Goal: Information Seeking & Learning: Find specific fact

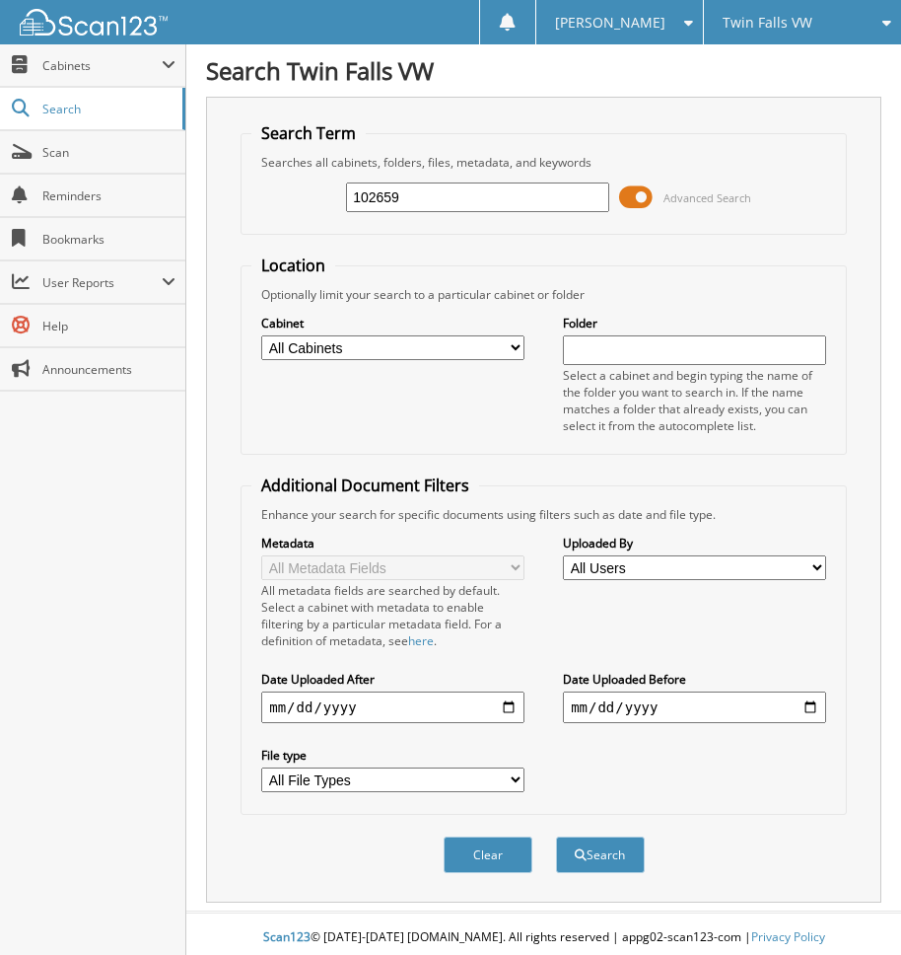
type input "102659"
click at [556, 836] on button "Search" at bounding box center [600, 854] width 89 height 36
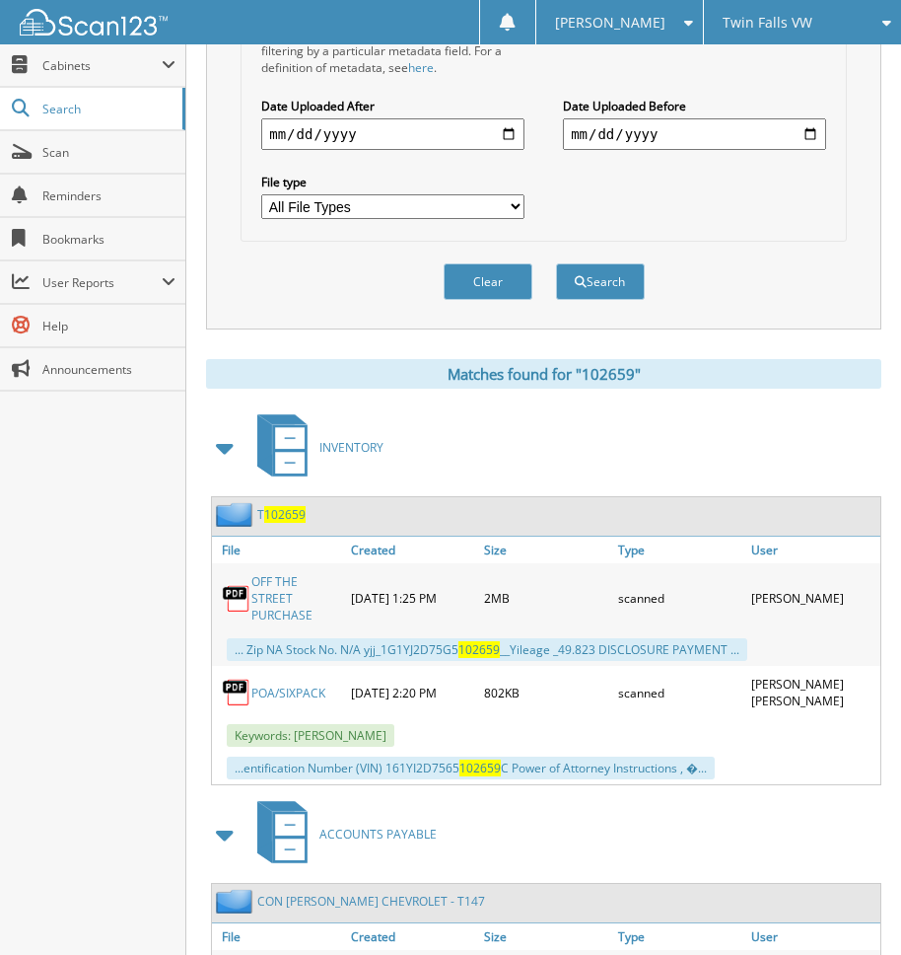
scroll to position [789, 0]
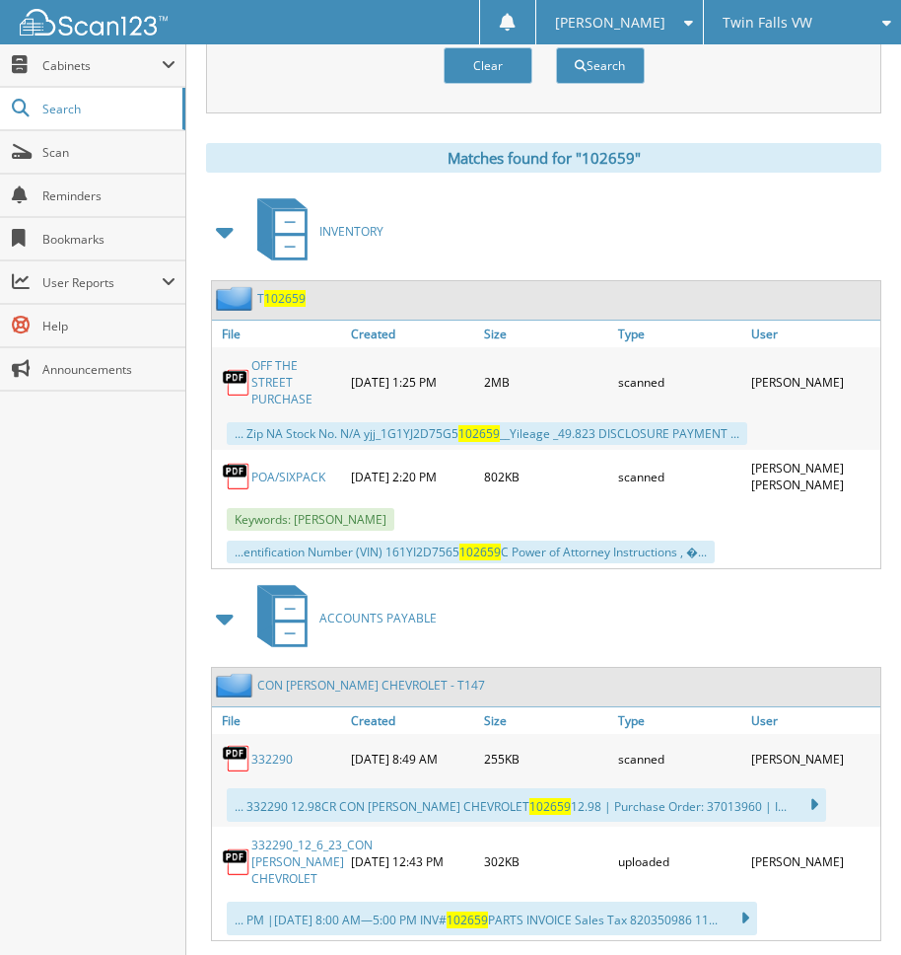
click at [267, 380] on link "OFF THE STREET PURCHASE" at bounding box center [296, 382] width 90 height 50
click at [108, 662] on div "Close Cabinets This Company All Companies Email Addresses" at bounding box center [93, 499] width 186 height 910
click at [774, 19] on span "Twin Falls VW" at bounding box center [768, 23] width 90 height 12
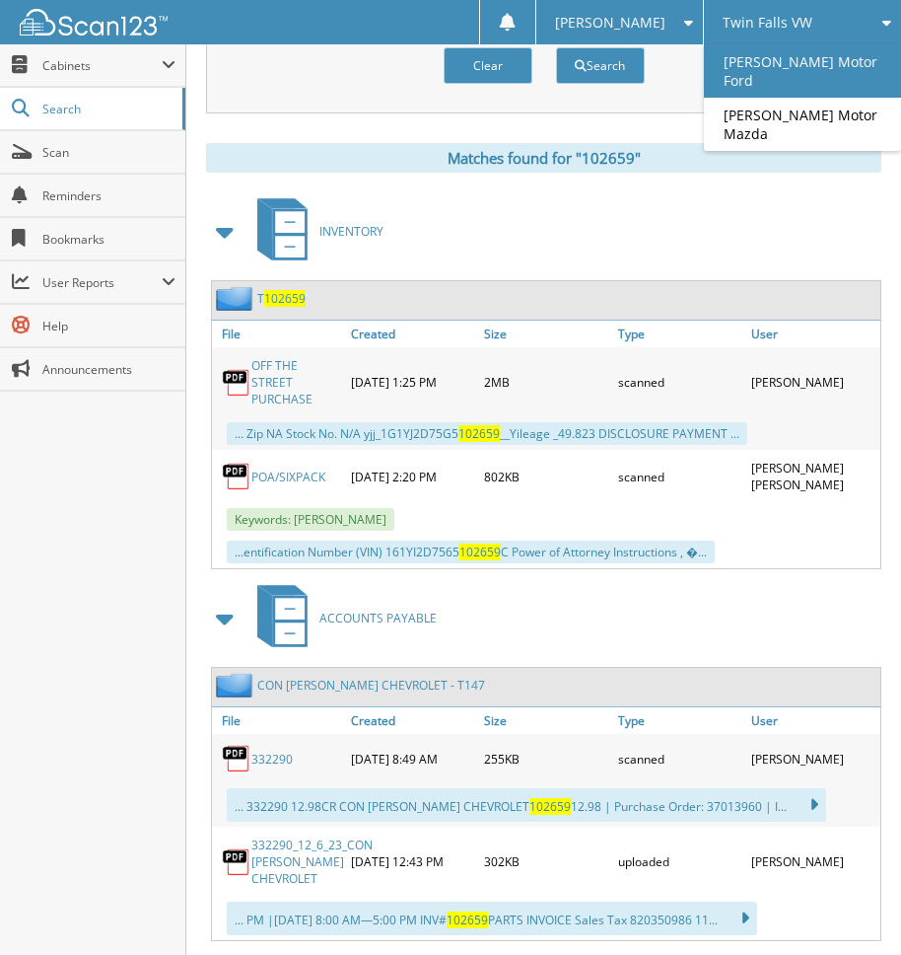
click at [783, 54] on link "[PERSON_NAME] Motor Ford" at bounding box center [802, 70] width 197 height 53
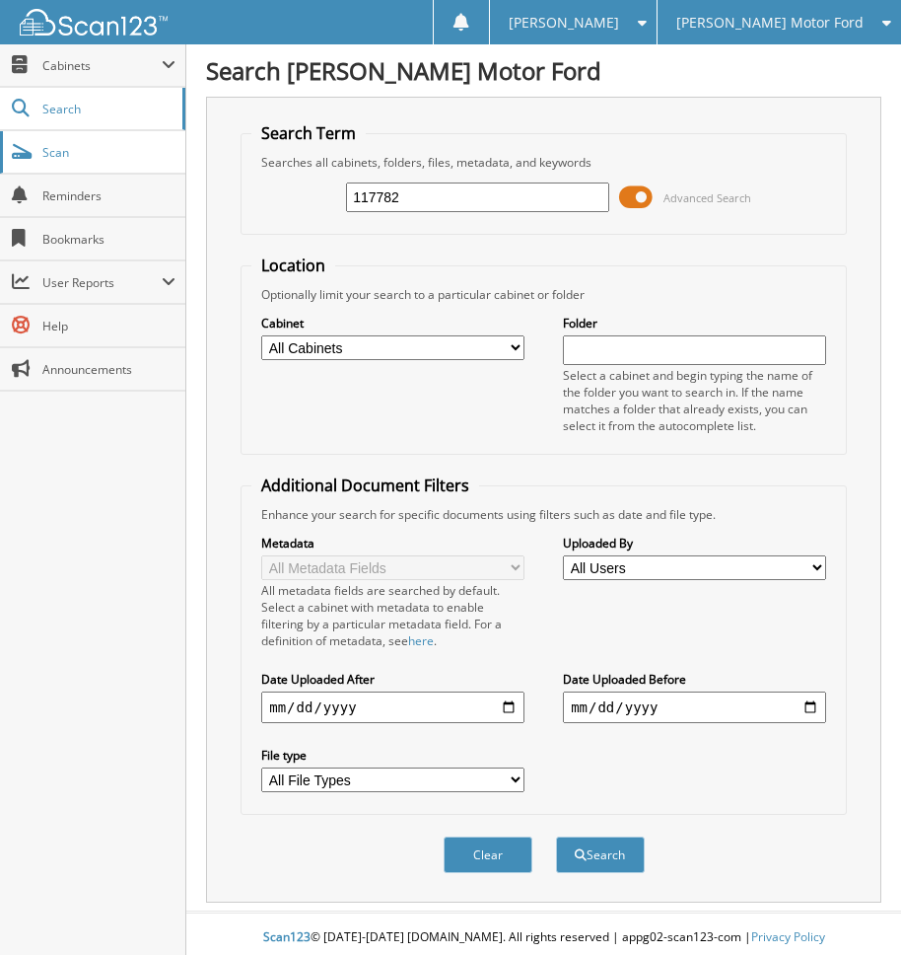
type input "117782"
click at [556, 836] on button "Search" at bounding box center [600, 854] width 89 height 36
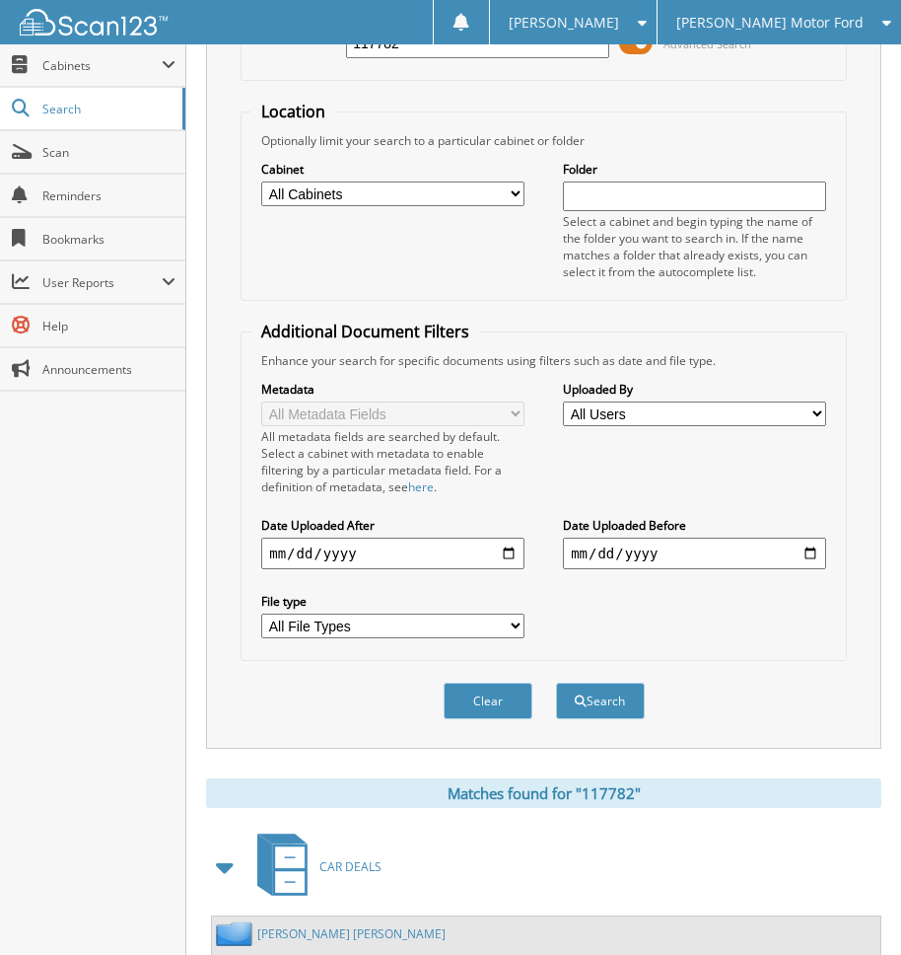
scroll to position [592, 0]
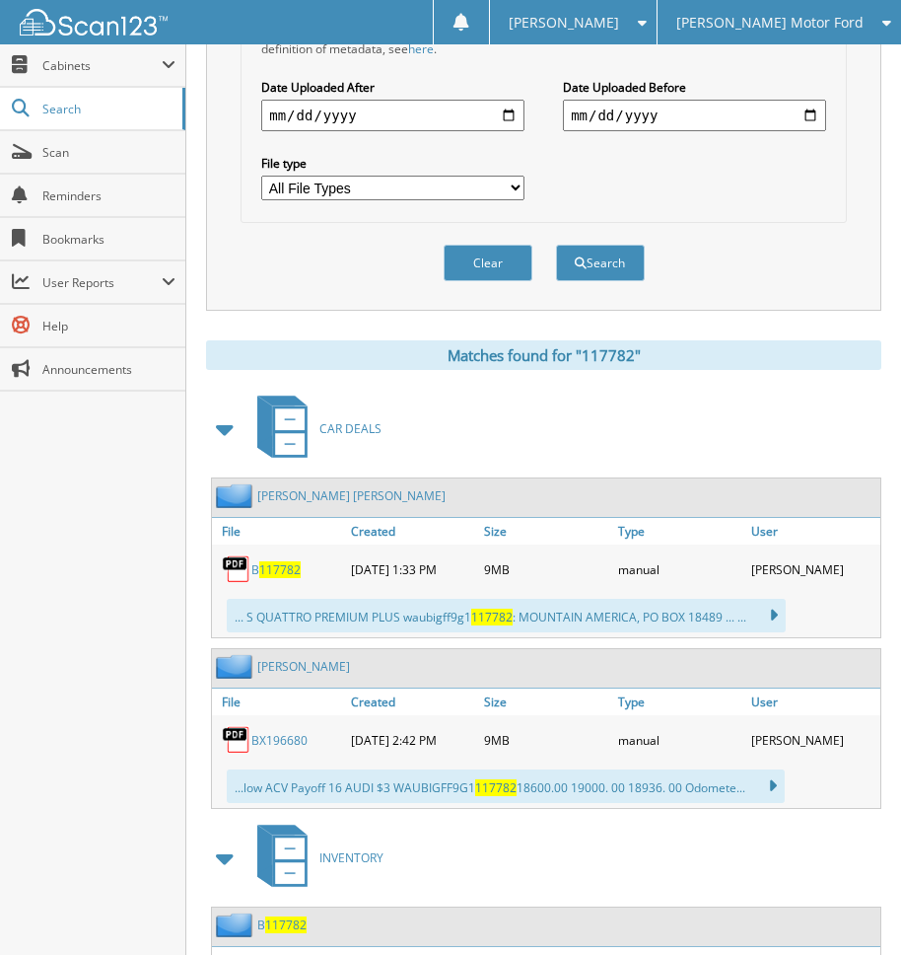
click at [272, 565] on span "117782" at bounding box center [279, 569] width 41 height 17
click at [129, 523] on div "Close Cabinets This Company All Companies Email Addresses" at bounding box center [93, 499] width 186 height 910
click at [821, 20] on span "[PERSON_NAME] Motor Ford" at bounding box center [769, 23] width 187 height 12
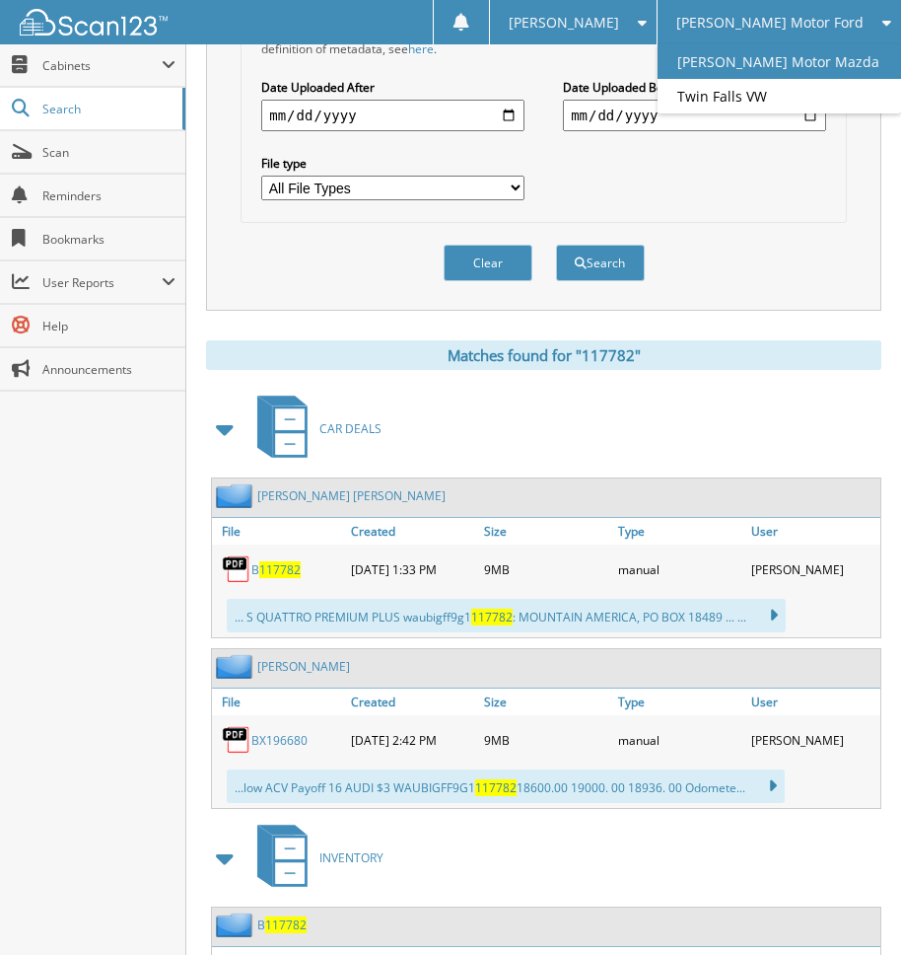
click at [802, 59] on link "[PERSON_NAME] Motor Mazda" at bounding box center [780, 61] width 244 height 35
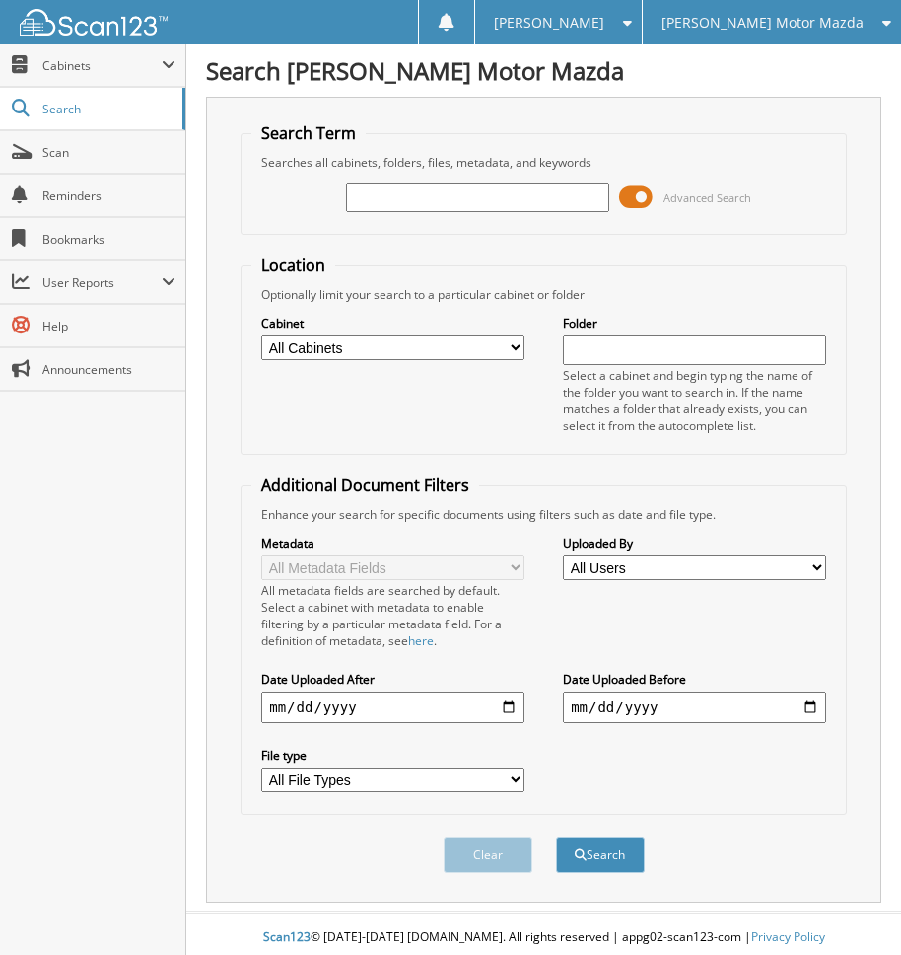
click at [457, 196] on input "text" at bounding box center [477, 197] width 263 height 30
type input "122930"
click at [556, 836] on button "Search" at bounding box center [600, 854] width 89 height 36
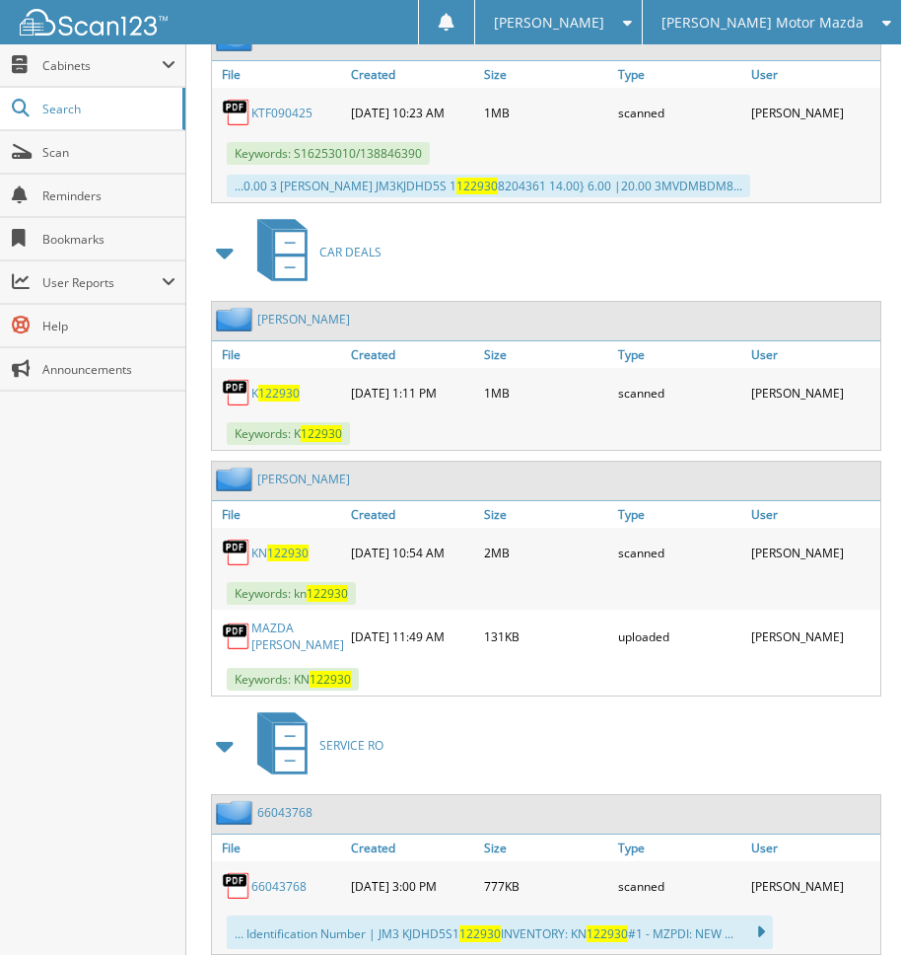
scroll to position [1296, 0]
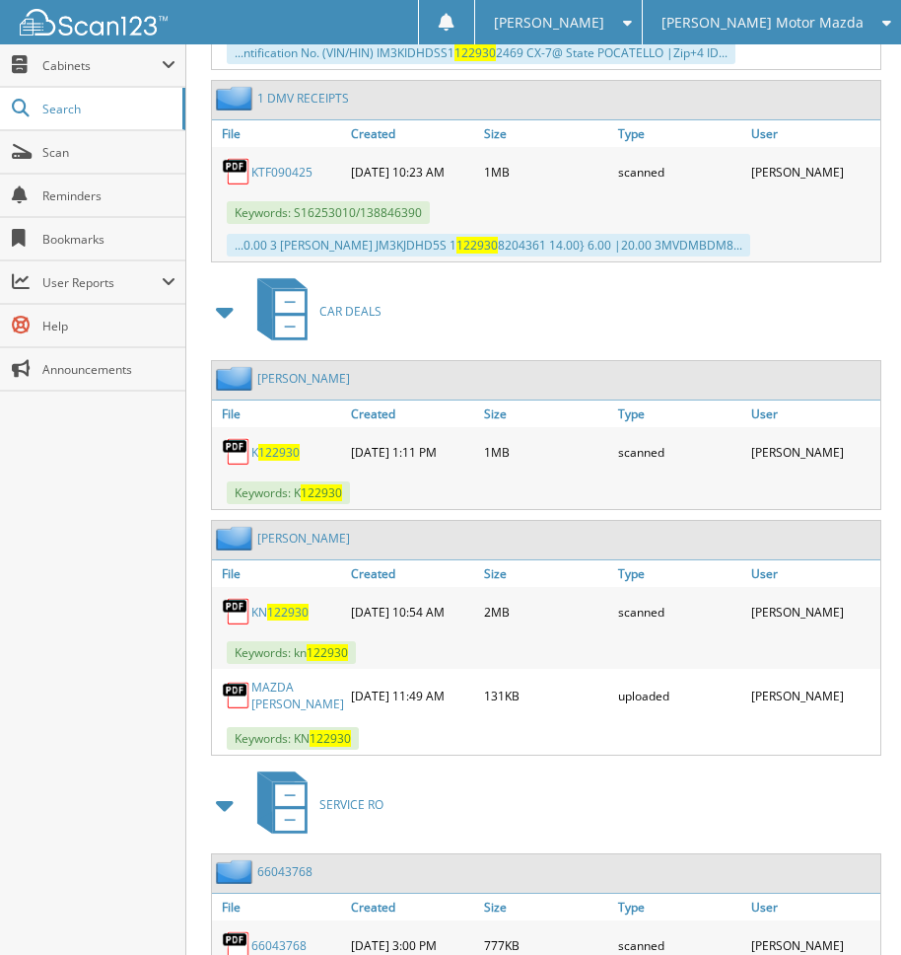
click at [138, 487] on div "Close Cabinets This Company All Companies Email Addresses" at bounding box center [93, 499] width 186 height 910
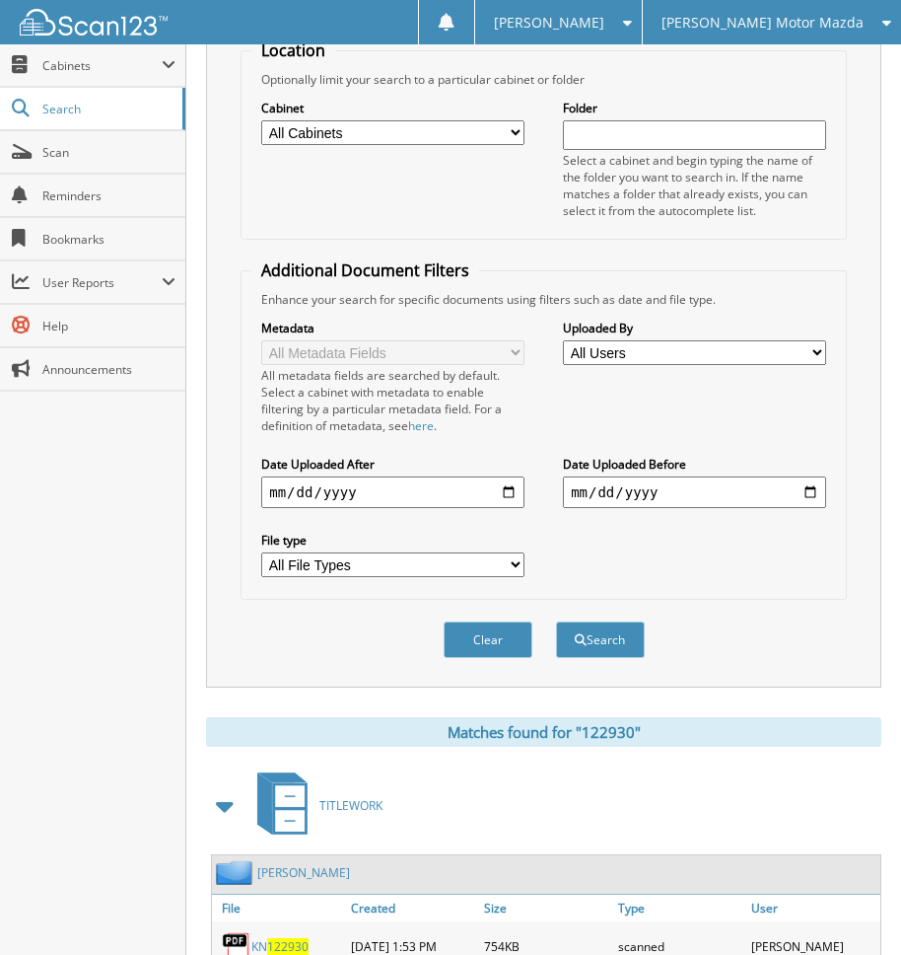
scroll to position [14, 0]
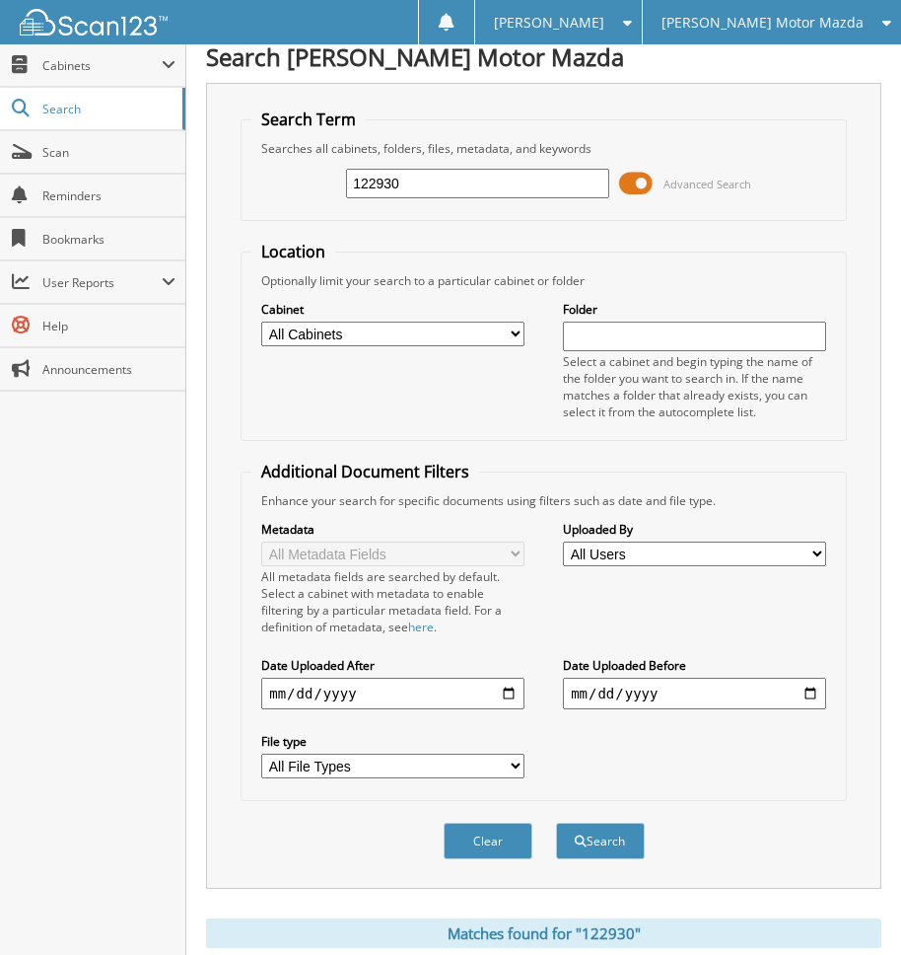
click at [464, 185] on input "122930" at bounding box center [477, 184] width 263 height 30
type input "134567"
click at [556, 822] on button "Search" at bounding box center [600, 840] width 89 height 36
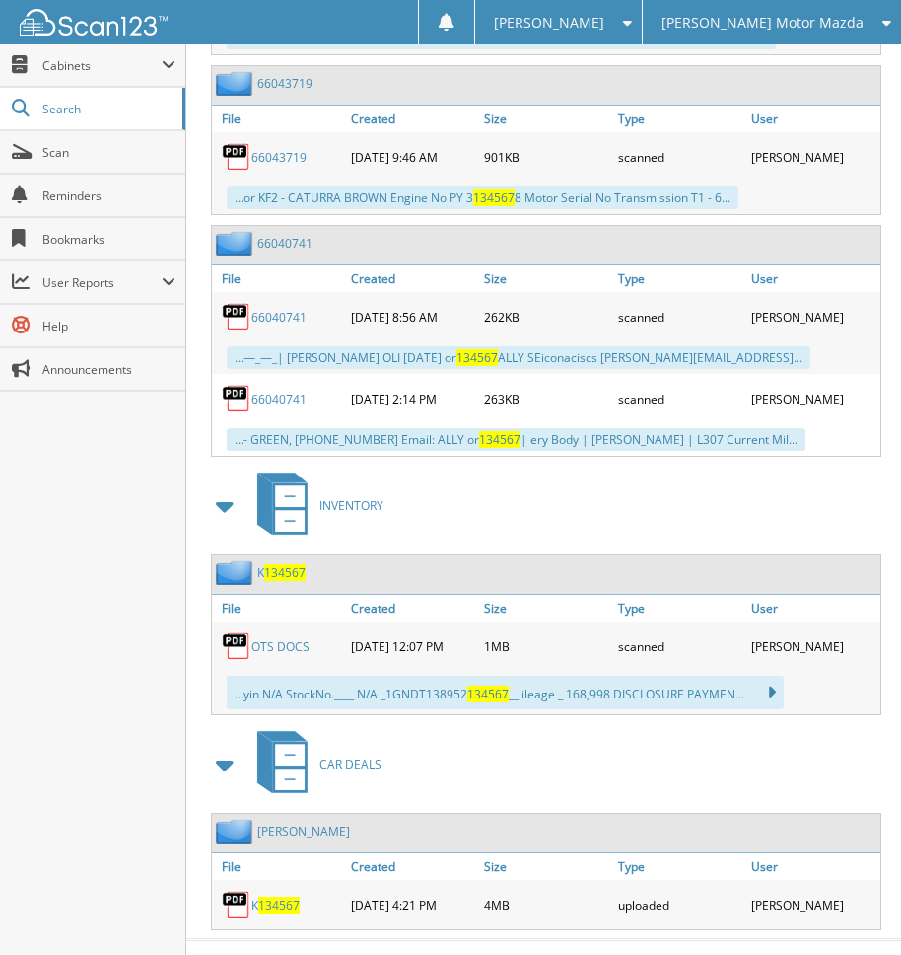
scroll to position [1551, 0]
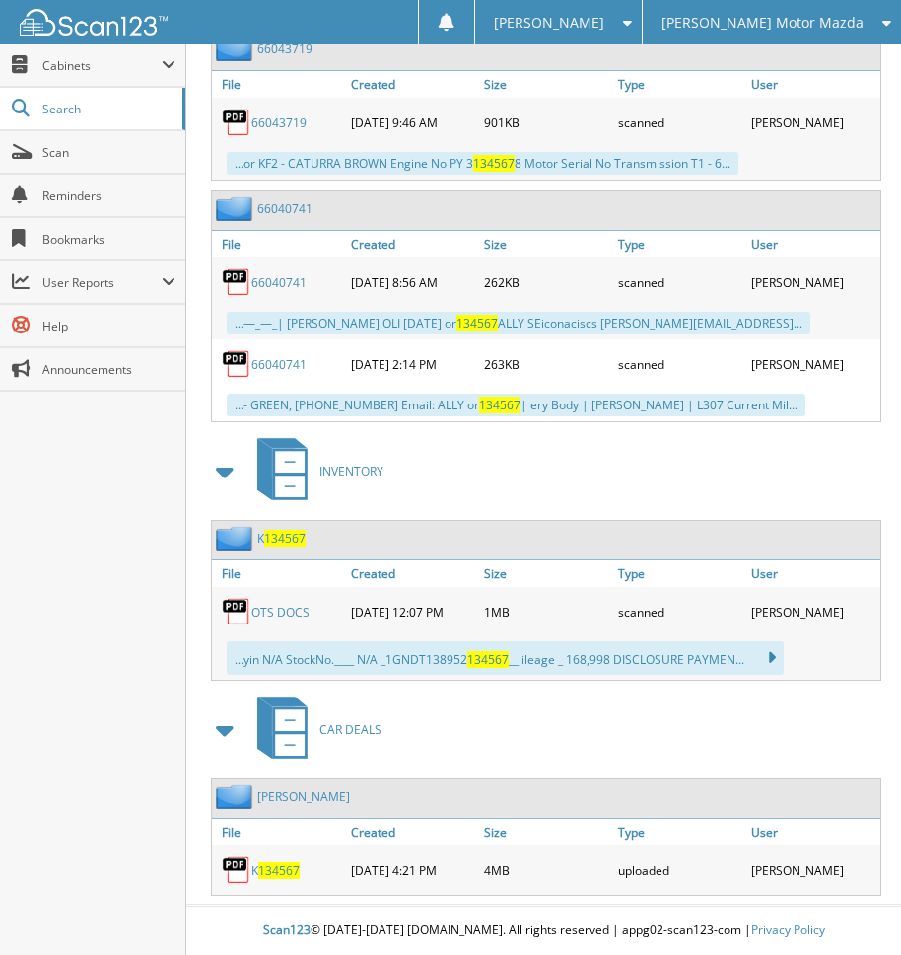
click at [270, 607] on link "OTS DOCS" at bounding box center [280, 611] width 58 height 17
click at [66, 148] on span "Scan" at bounding box center [108, 152] width 133 height 17
